Goal: Navigation & Orientation: Find specific page/section

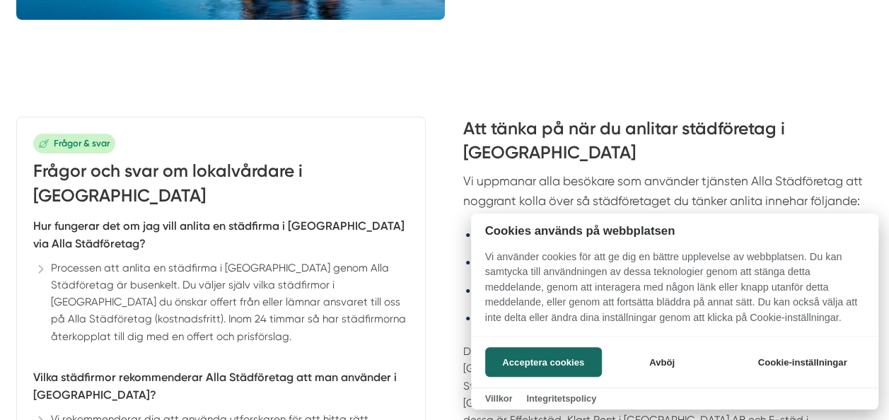
scroll to position [4927, 0]
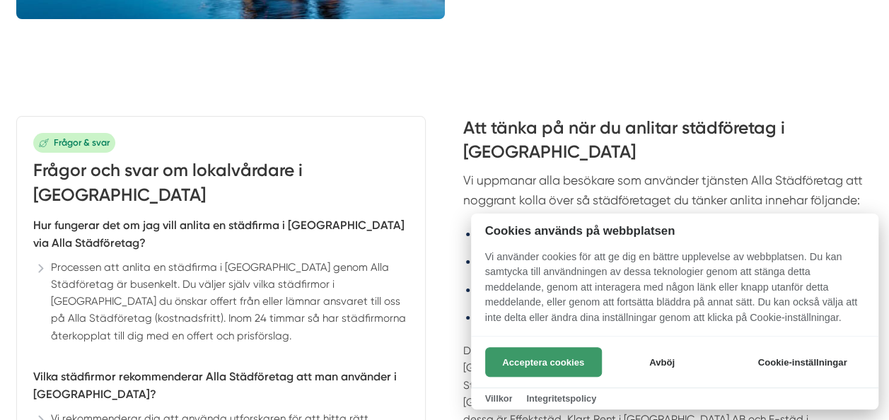
click at [517, 361] on button "Acceptera cookies" at bounding box center [543, 362] width 117 height 30
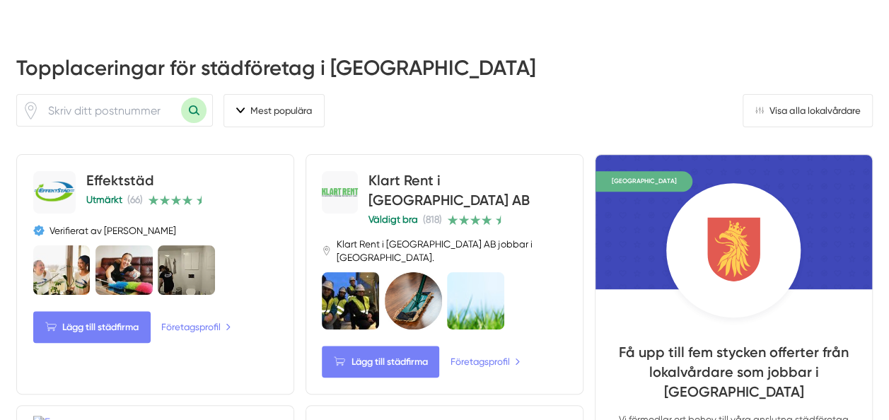
scroll to position [0, 0]
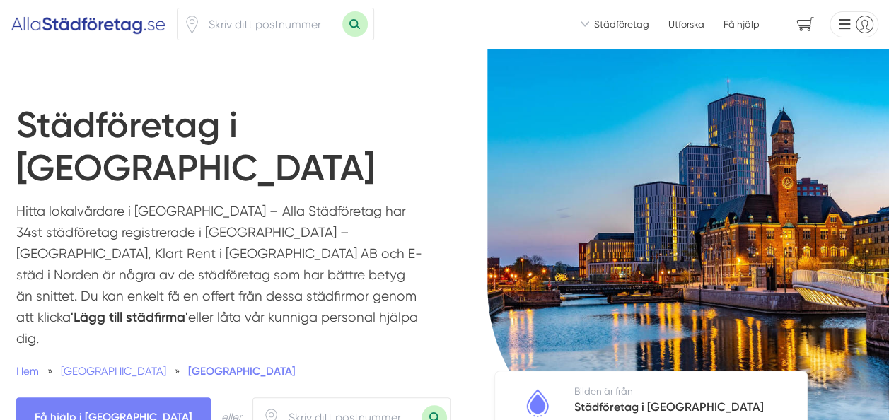
click at [280, 402] on input "number" at bounding box center [350, 417] width 141 height 31
type input "21224"
click at [421, 405] on button "Sök med postnummer" at bounding box center [433, 417] width 25 height 25
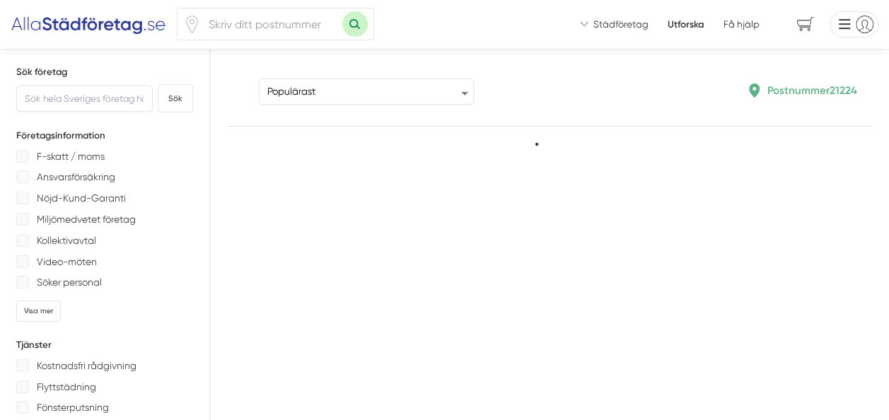
type input "21224"
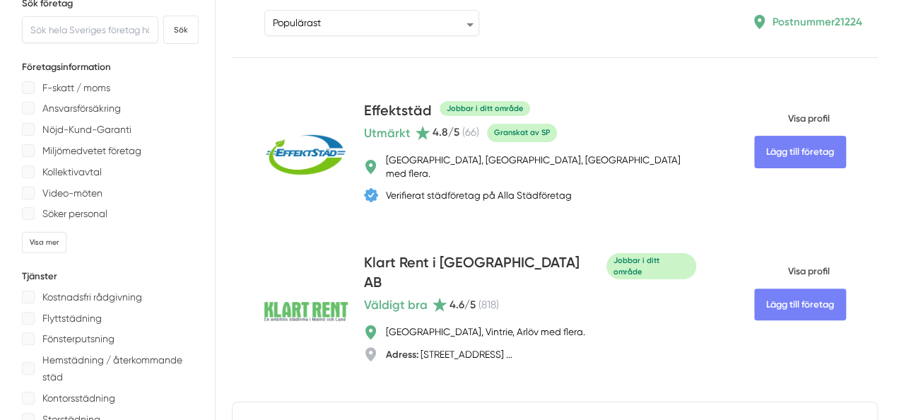
scroll to position [69, 0]
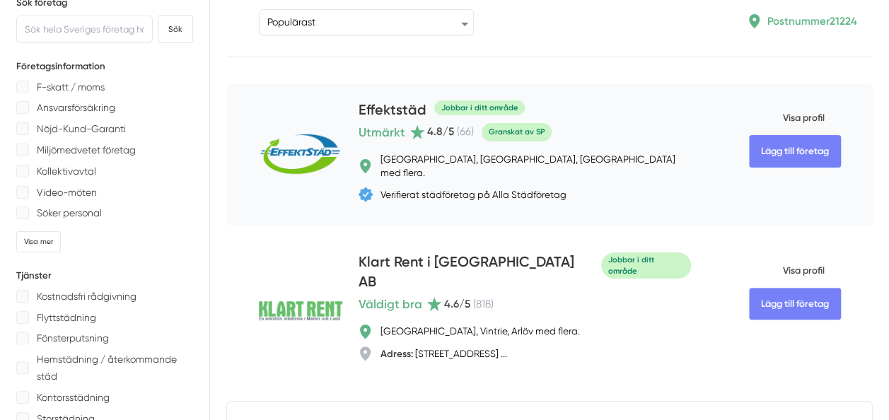
click at [369, 105] on h4 "Effektstäd" at bounding box center [393, 111] width 68 height 23
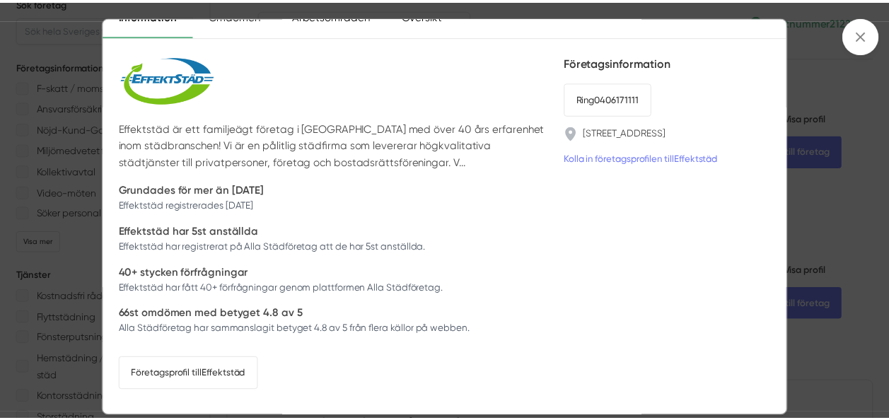
scroll to position [0, 0]
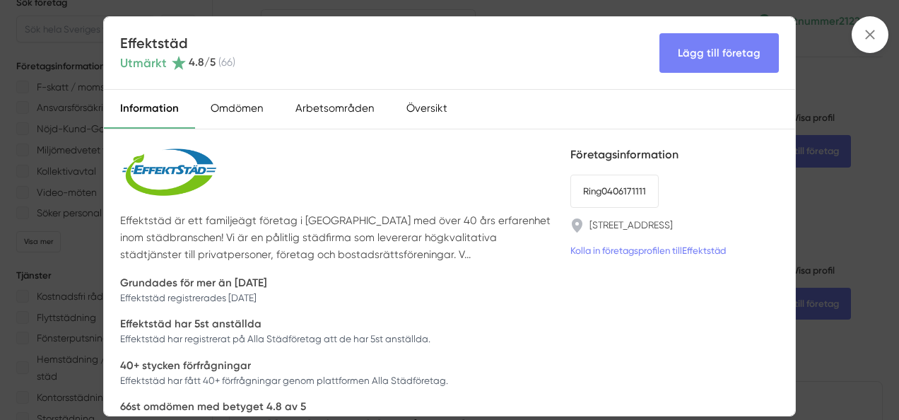
click at [180, 165] on img at bounding box center [169, 174] width 99 height 56
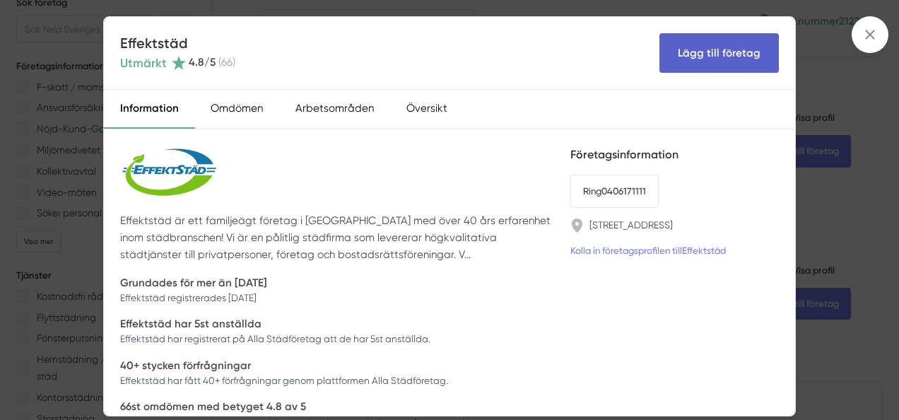
click at [706, 49] on link "Lägg till företag" at bounding box center [720, 53] width 120 height 40
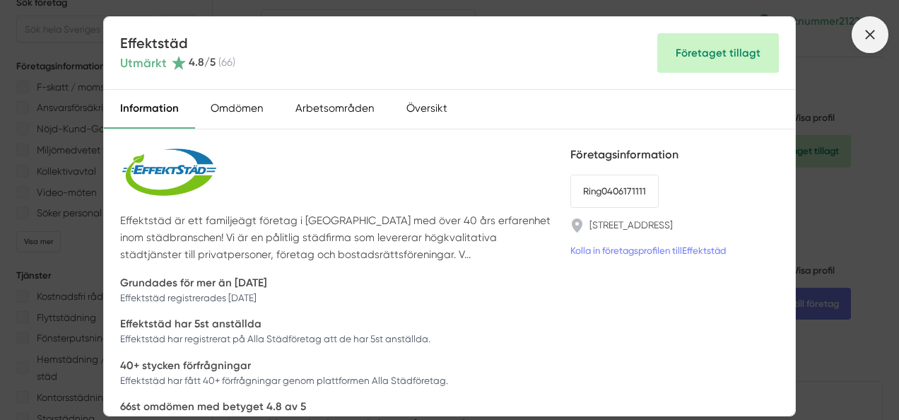
click at [860, 40] on span at bounding box center [870, 34] width 37 height 37
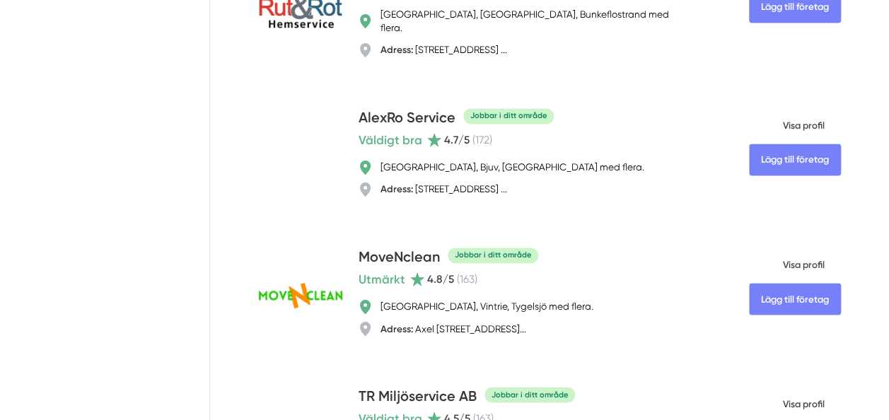
scroll to position [1030, 0]
click at [325, 182] on div "Lägg till företag" at bounding box center [300, 157] width 83 height 96
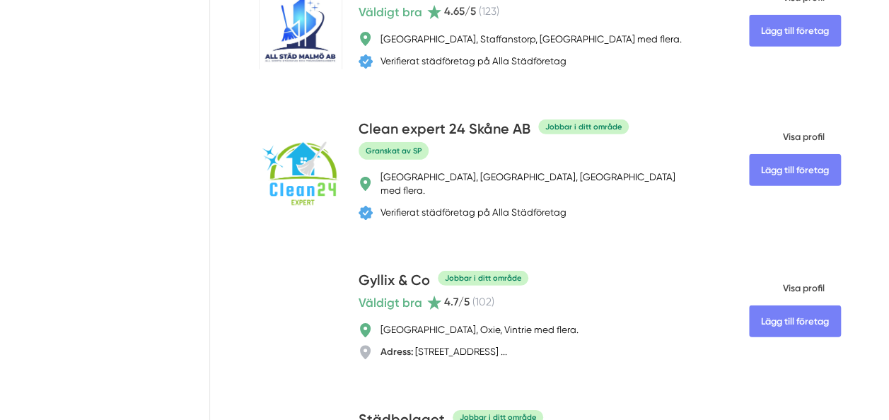
scroll to position [1956, 0]
